Goal: Task Accomplishment & Management: Complete application form

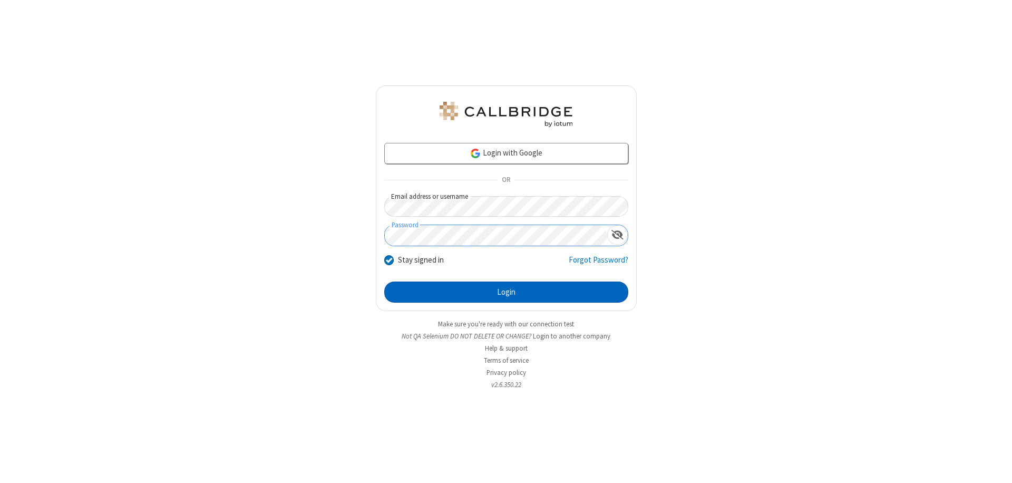
click at [506, 292] on button "Login" at bounding box center [506, 292] width 244 height 21
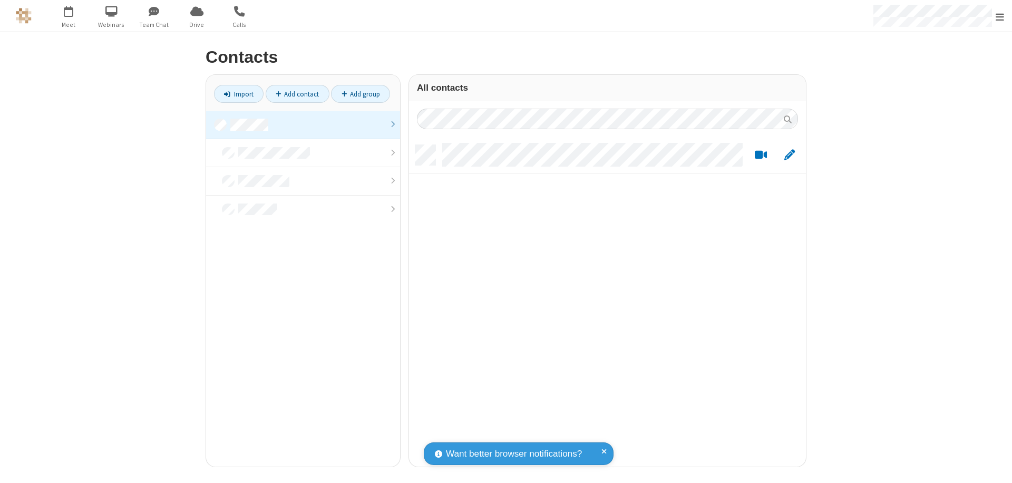
click at [303, 124] on link at bounding box center [303, 125] width 194 height 28
click at [297, 94] on link "Add contact" at bounding box center [298, 94] width 64 height 18
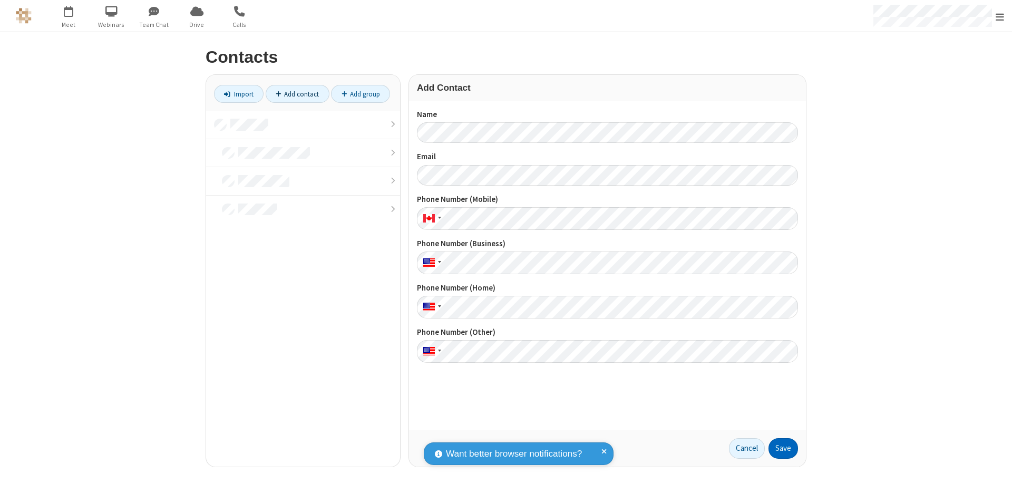
click at [783, 448] on button "Save" at bounding box center [784, 448] width 30 height 21
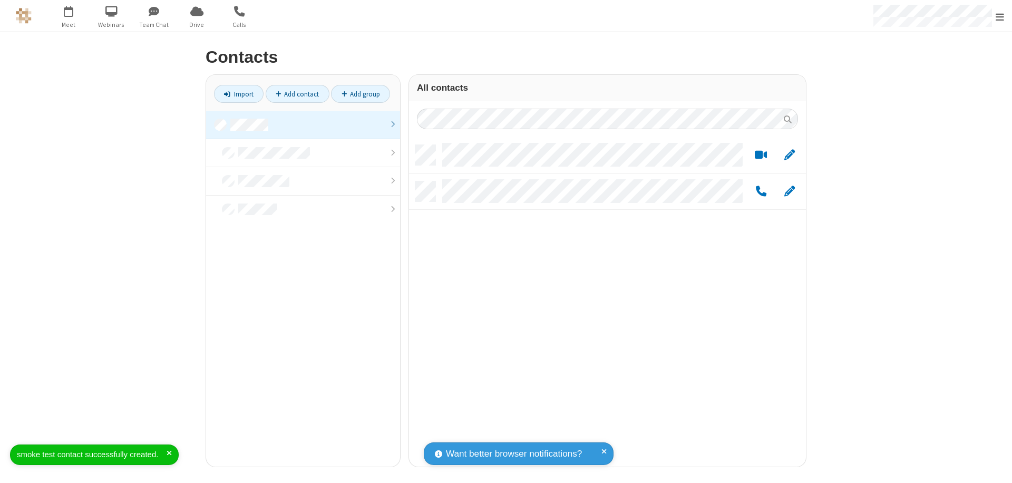
scroll to position [8, 8]
click at [297, 94] on link "Add contact" at bounding box center [298, 94] width 64 height 18
